Goal: Transaction & Acquisition: Purchase product/service

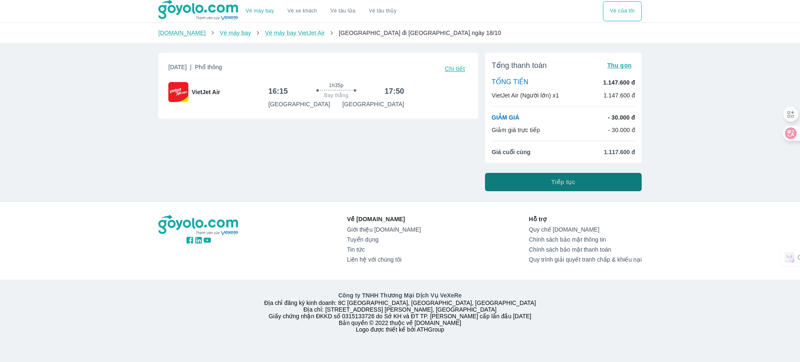
click at [546, 180] on button "Tiếp tục" at bounding box center [563, 182] width 157 height 18
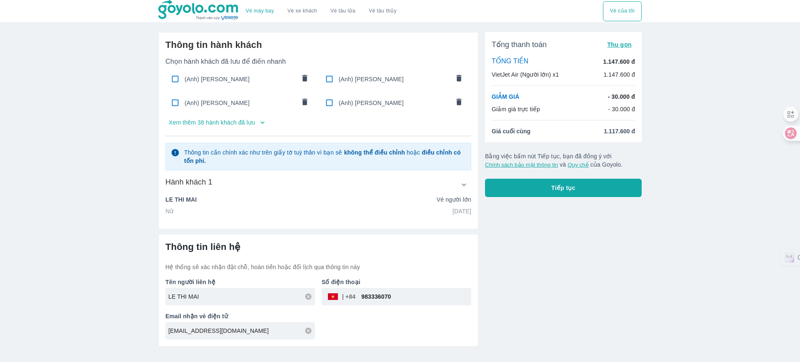
click at [223, 123] on p "Xem thêm 38 hành khách đã lưu" at bounding box center [212, 122] width 86 height 8
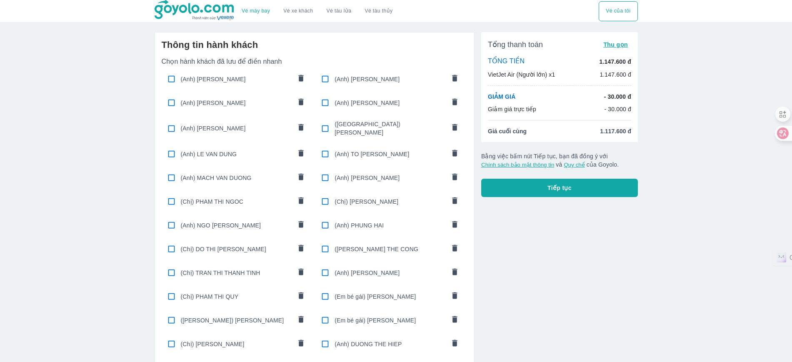
scroll to position [451, 0]
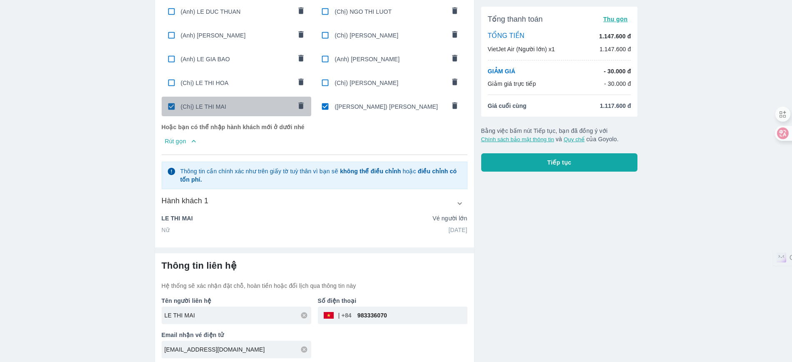
click at [218, 103] on span "(Chị) LE THI MAI" at bounding box center [236, 107] width 111 height 8
type input "DINH"
type input "QUYNH ANH"
type input "[DATE]"
type input "DINH QUYNH ANH"
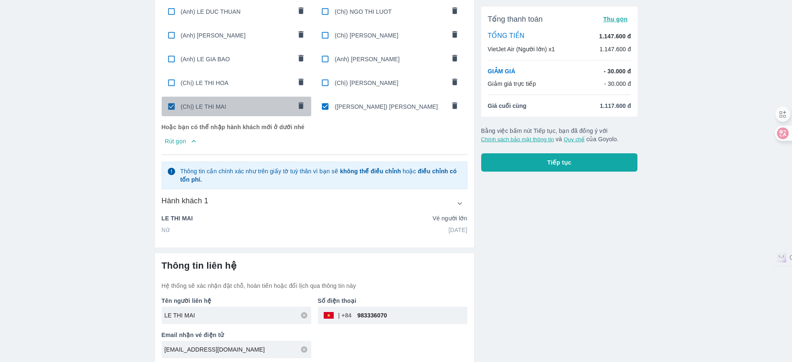
checkbox input "false"
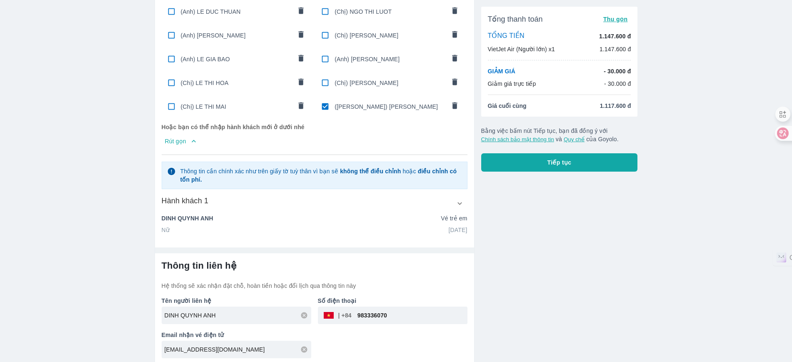
click at [322, 98] on input "checkbox" at bounding box center [325, 106] width 16 height 16
checkbox input "false"
radio input "false"
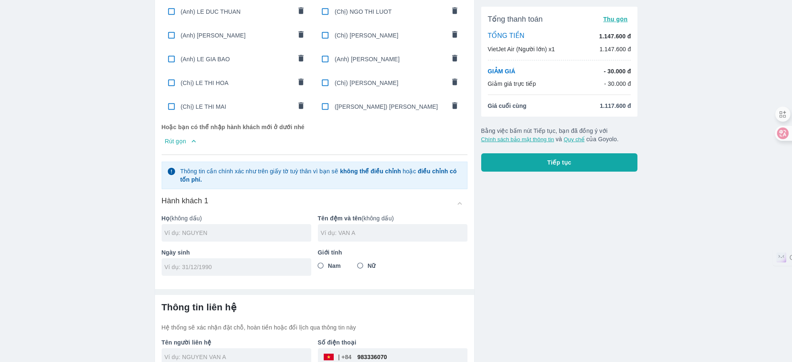
click at [231, 224] on div at bounding box center [237, 233] width 150 height 18
type input "LUONG"
type input "[PERSON_NAME]"
click at [227, 267] on input "tel" at bounding box center [234, 267] width 138 height 8
type input "[DATE]"
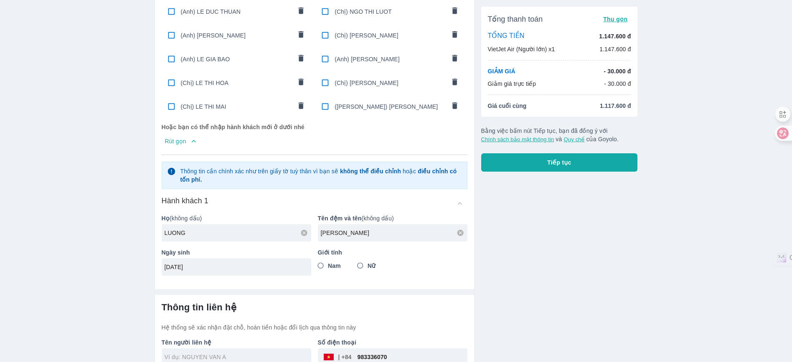
click at [338, 266] on label "Nam" at bounding box center [327, 265] width 28 height 15
click at [328, 266] on input "Nam" at bounding box center [320, 265] width 15 height 15
radio input "true"
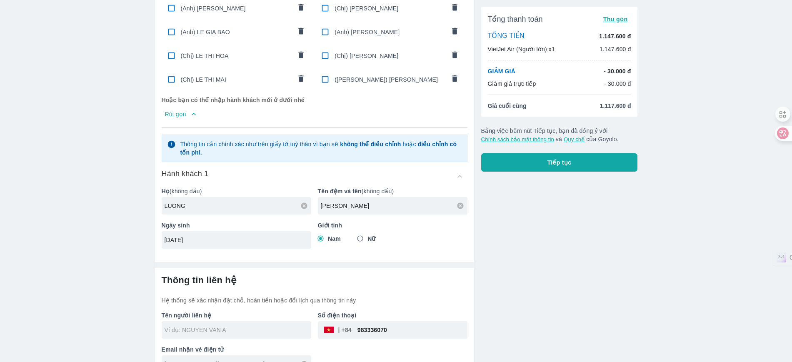
scroll to position [493, 0]
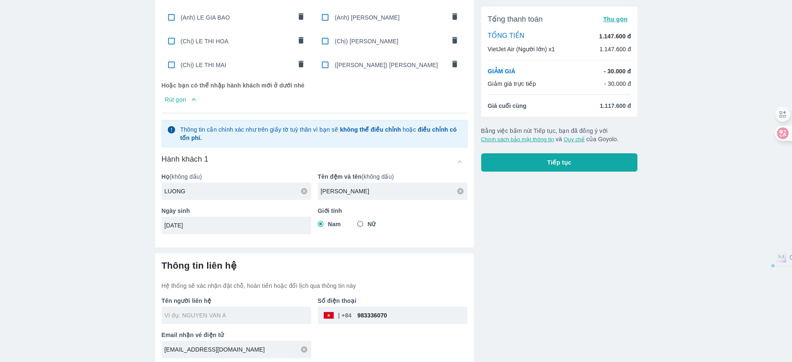
drag, startPoint x: 394, startPoint y: 317, endPoint x: 281, endPoint y: 318, distance: 113.4
click at [281, 318] on div "Tên người liên hệ Số điện thoại ​ 983336070 Email nhận vé điện tử [EMAIL_ADDRES…" at bounding box center [311, 324] width 313 height 68
type input "[PERSON_NAME]"
checkbox input "true"
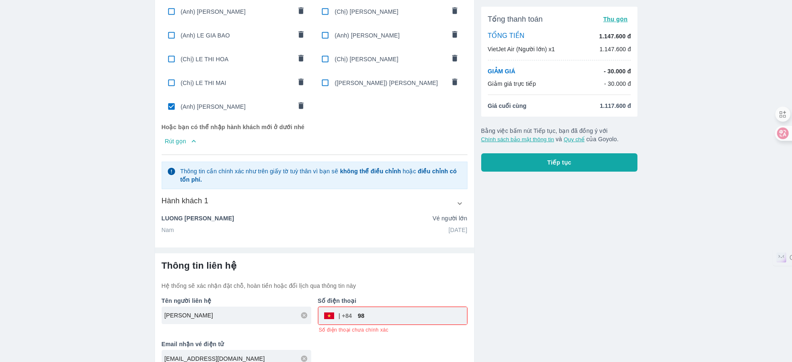
scroll to position [485, 0]
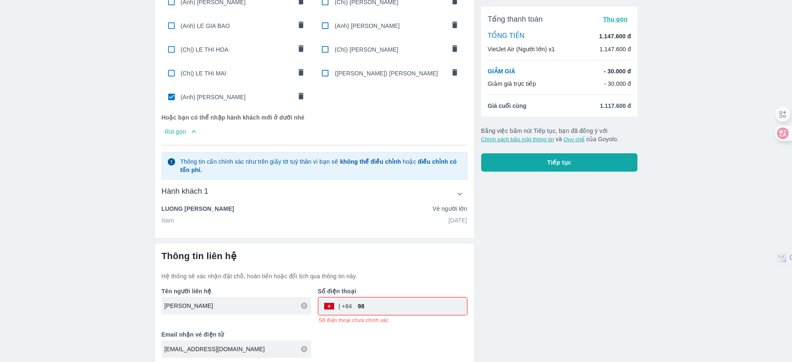
drag, startPoint x: 396, startPoint y: 305, endPoint x: 296, endPoint y: 322, distance: 101.6
click at [296, 322] on div "Tên người liên hệ LUONG THANH HA Số điện thoại ​ 98 Số điện thoại chưa chính xá…" at bounding box center [311, 320] width 313 height 78
type input "9"
type input "972886743"
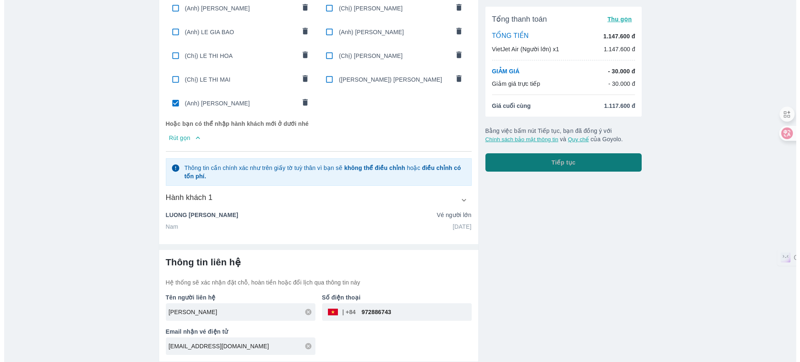
scroll to position [475, 0]
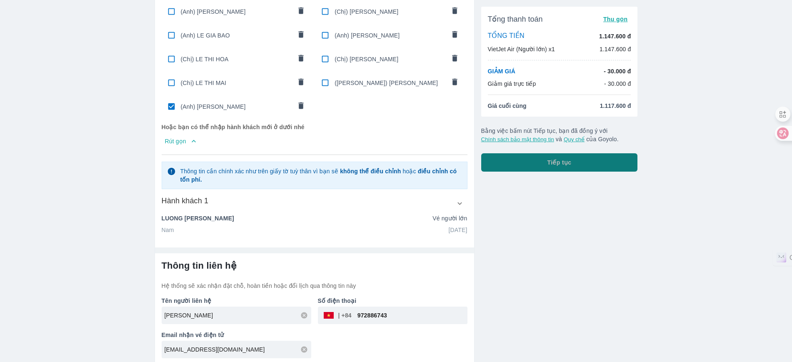
click at [580, 153] on button "Tiếp tục" at bounding box center [559, 162] width 157 height 18
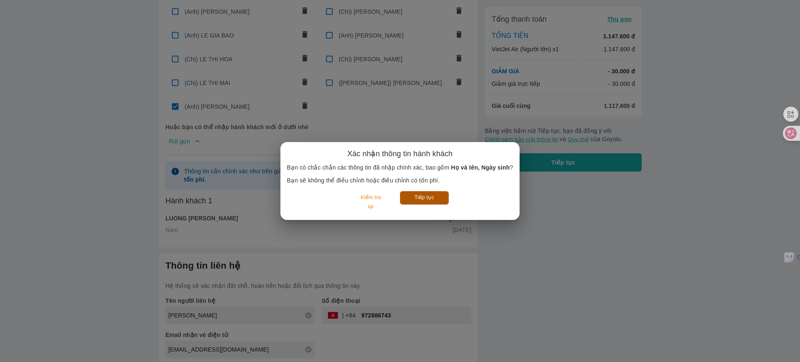
click at [413, 193] on button "Tiếp tục" at bounding box center [424, 197] width 49 height 13
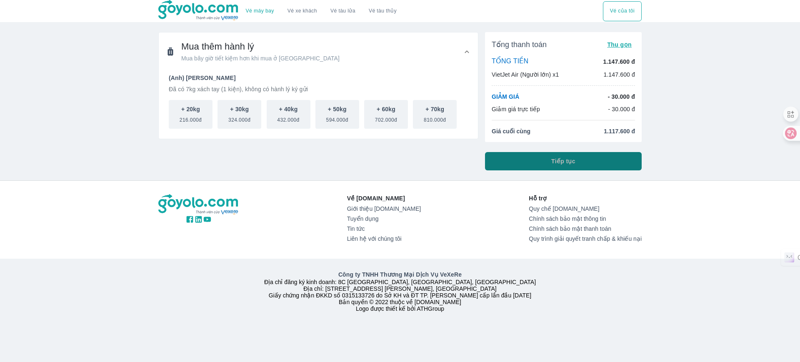
click at [584, 161] on button "Tiếp tục" at bounding box center [563, 161] width 157 height 18
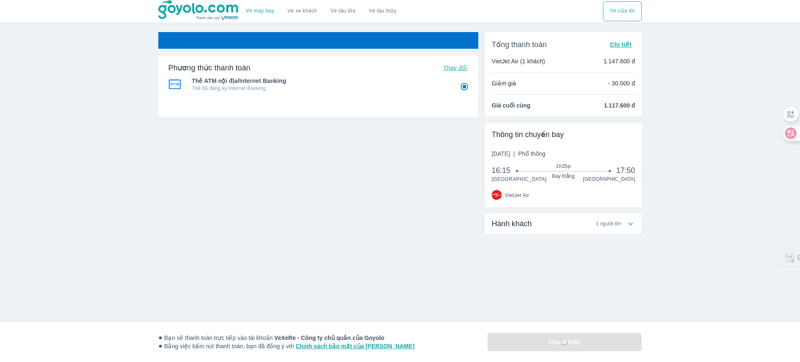
radio input "false"
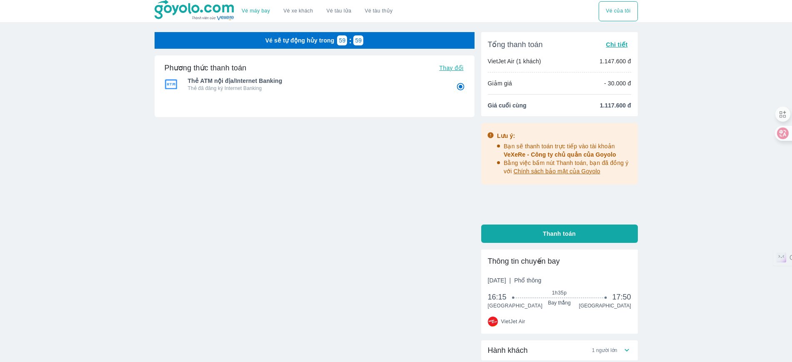
click at [458, 66] on span "Thay đổi" at bounding box center [451, 68] width 24 height 7
radio input "false"
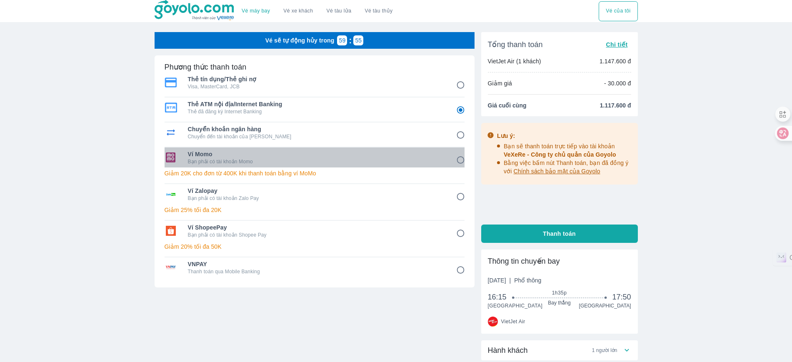
click at [396, 160] on p "Bạn phải có tài khoản Momo" at bounding box center [316, 161] width 257 height 7
radio input "false"
radio input "true"
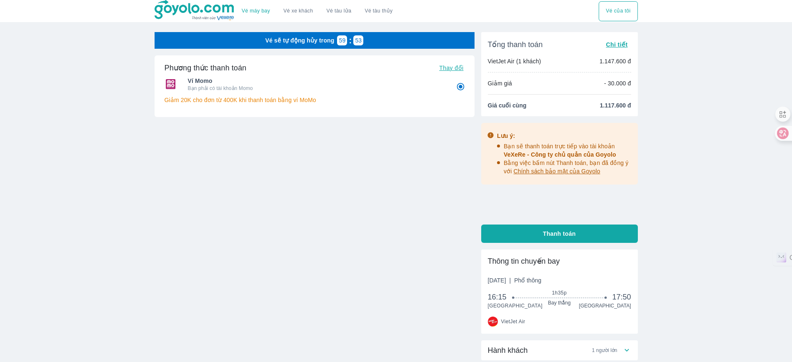
click at [553, 232] on span "Thanh toán" at bounding box center [559, 234] width 33 height 8
radio input "false"
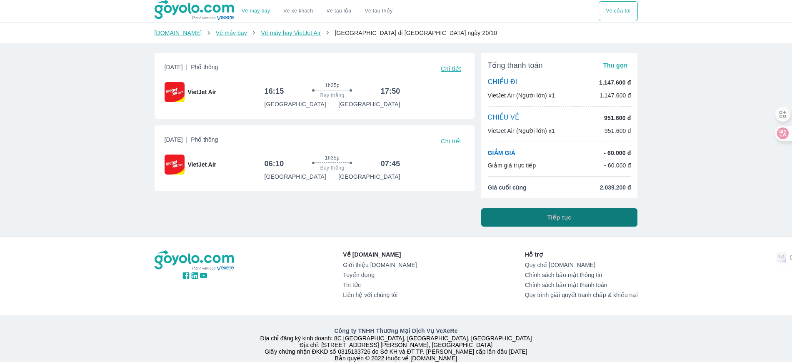
click at [567, 218] on span "Tiếp tục" at bounding box center [560, 217] width 24 height 8
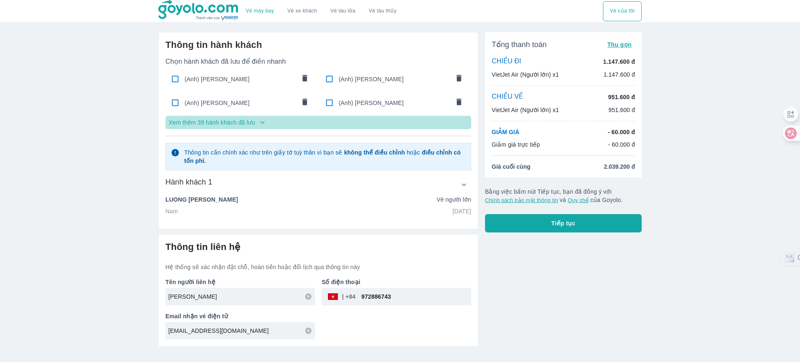
click at [252, 119] on p "Xem thêm 39 hành khách đã lưu" at bounding box center [212, 122] width 86 height 8
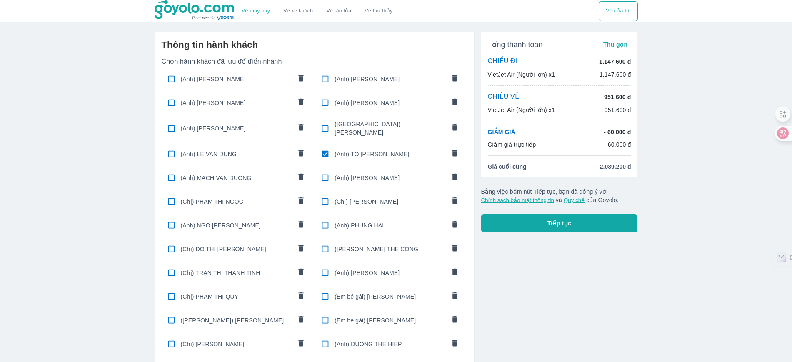
click at [459, 151] on icon "comments" at bounding box center [455, 153] width 9 height 9
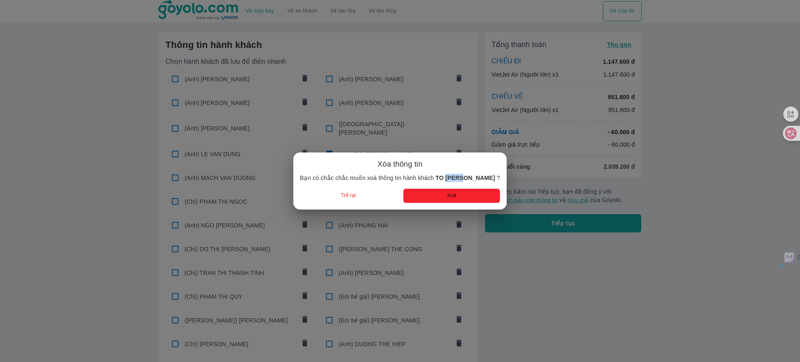
click at [459, 151] on div "Xóa thông tin Bạn có chắc chắc muốn xoá thông tin hành khách TO DINH HOA ? Trở …" at bounding box center [400, 181] width 800 height 362
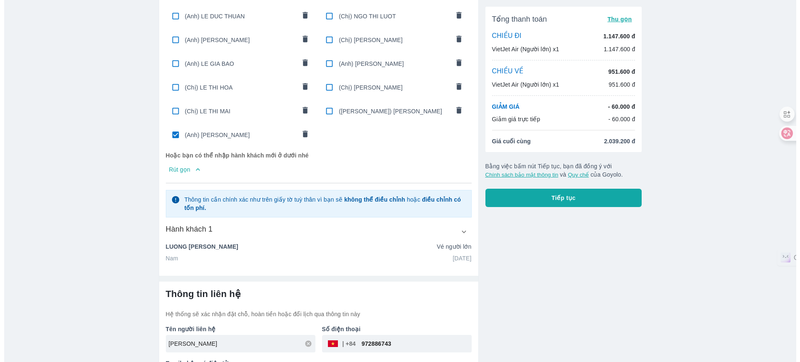
scroll to position [475, 0]
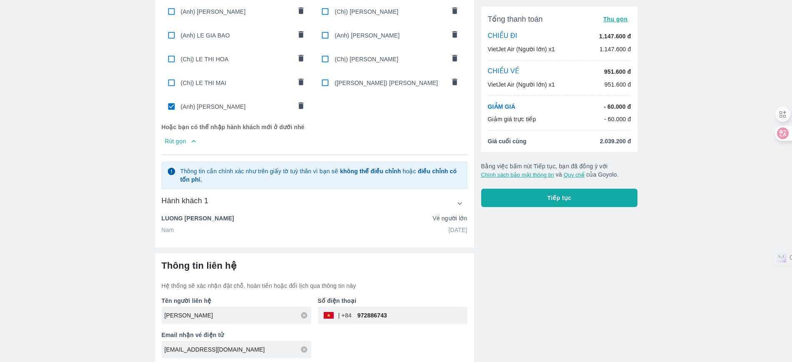
click at [573, 194] on button "Tiếp tục" at bounding box center [559, 198] width 157 height 18
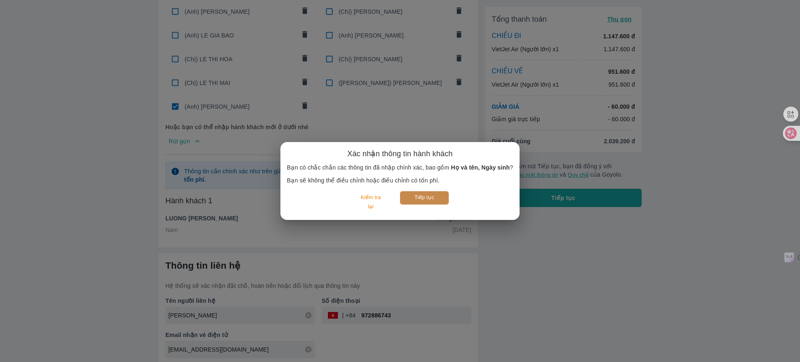
click at [437, 203] on button "Tiếp tục" at bounding box center [424, 197] width 49 height 13
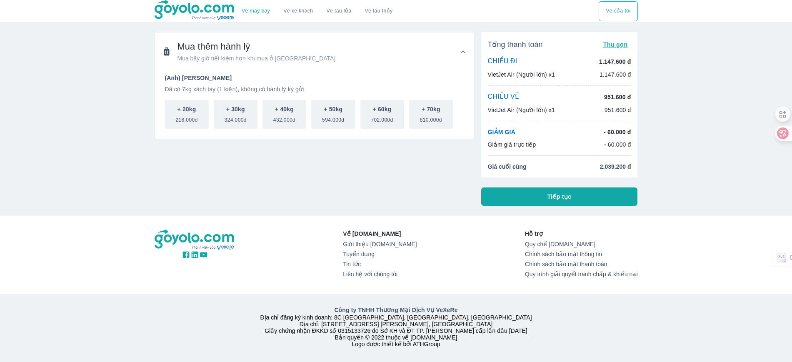
click at [506, 196] on button "Tiếp tục" at bounding box center [559, 197] width 157 height 18
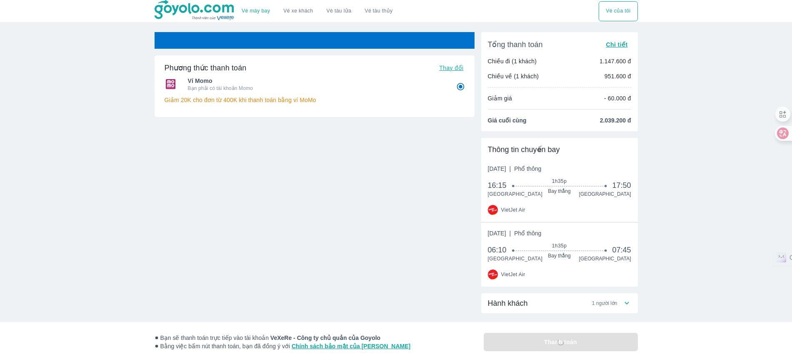
radio input "false"
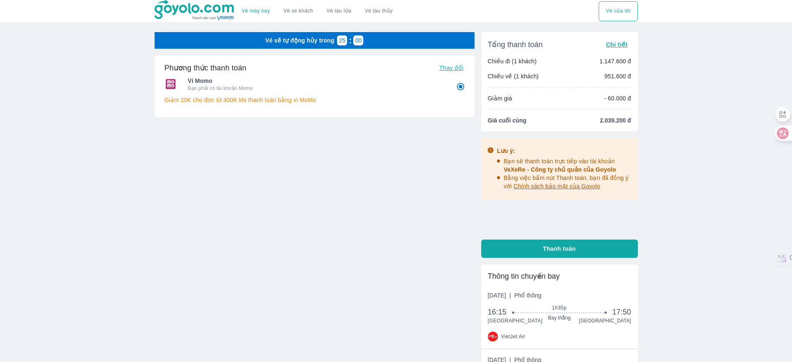
click at [454, 70] on span "Thay đổi" at bounding box center [451, 68] width 24 height 7
radio input "false"
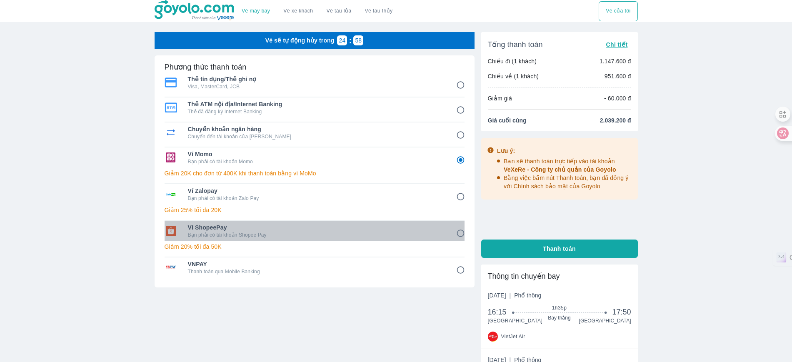
click at [220, 226] on span "Ví ShopeePay" at bounding box center [316, 227] width 257 height 8
radio input "false"
radio input "true"
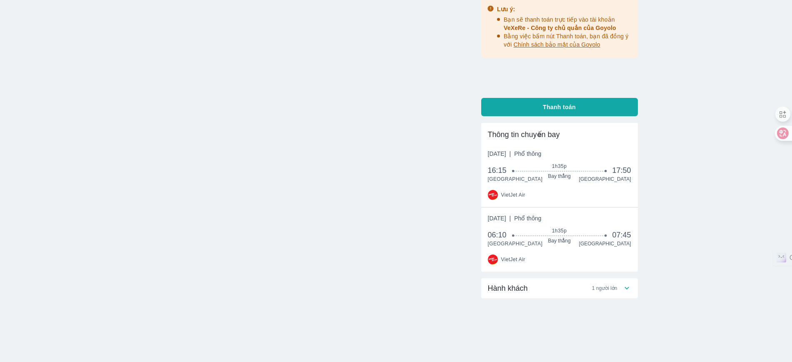
scroll to position [145, 0]
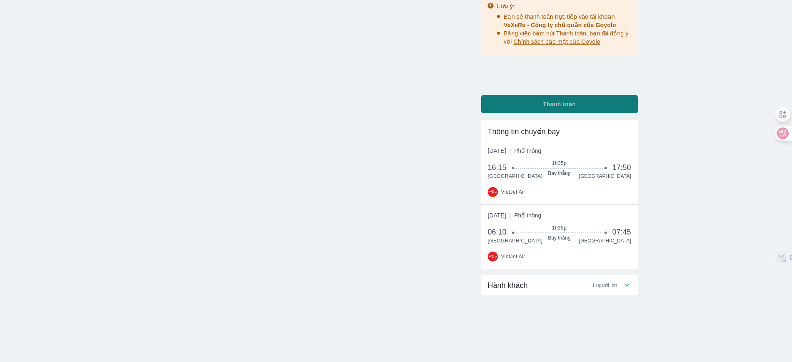
click at [535, 103] on button "Thanh toán" at bounding box center [559, 104] width 157 height 18
radio input "false"
